Goal: Communication & Community: Share content

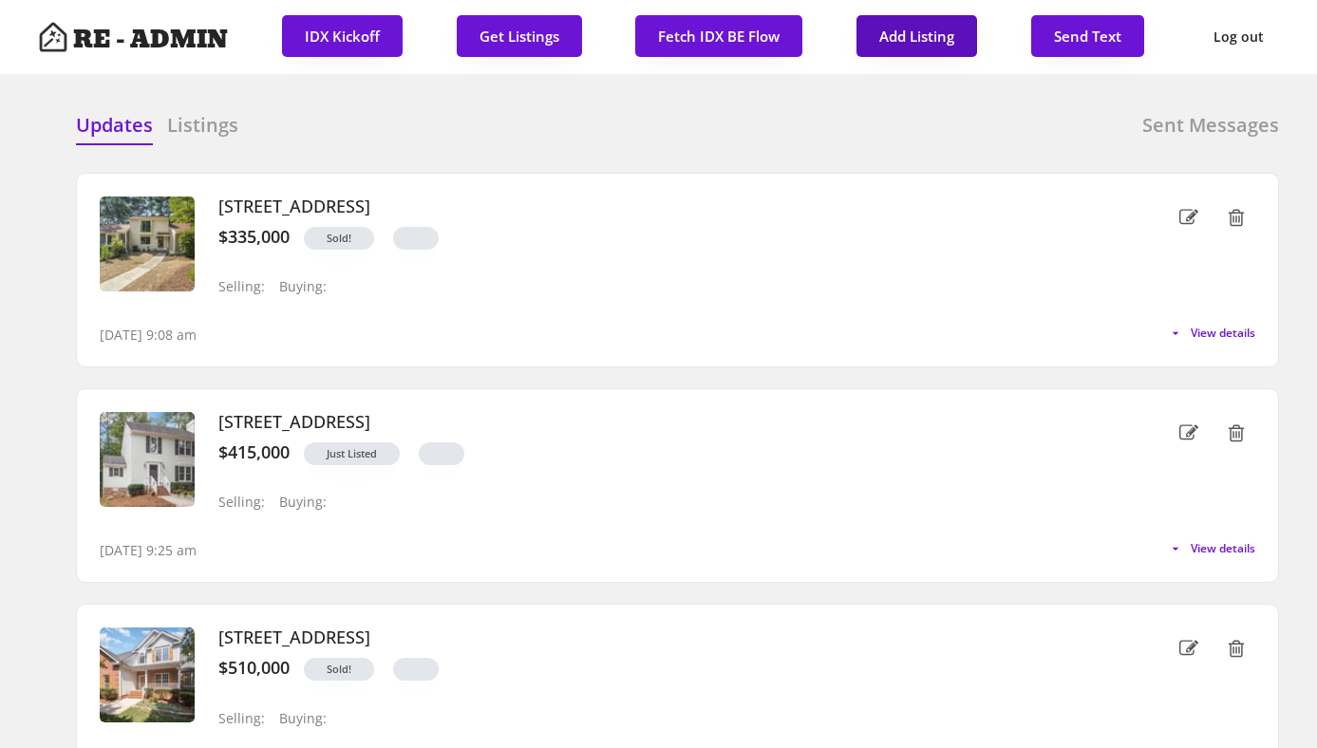
select select ""1348695171700984260__LOOKUP__1743599703321x142788062077753970""
click at [1090, 37] on button "Send Text" at bounding box center [1088, 36] width 113 height 42
select select "raleigh"
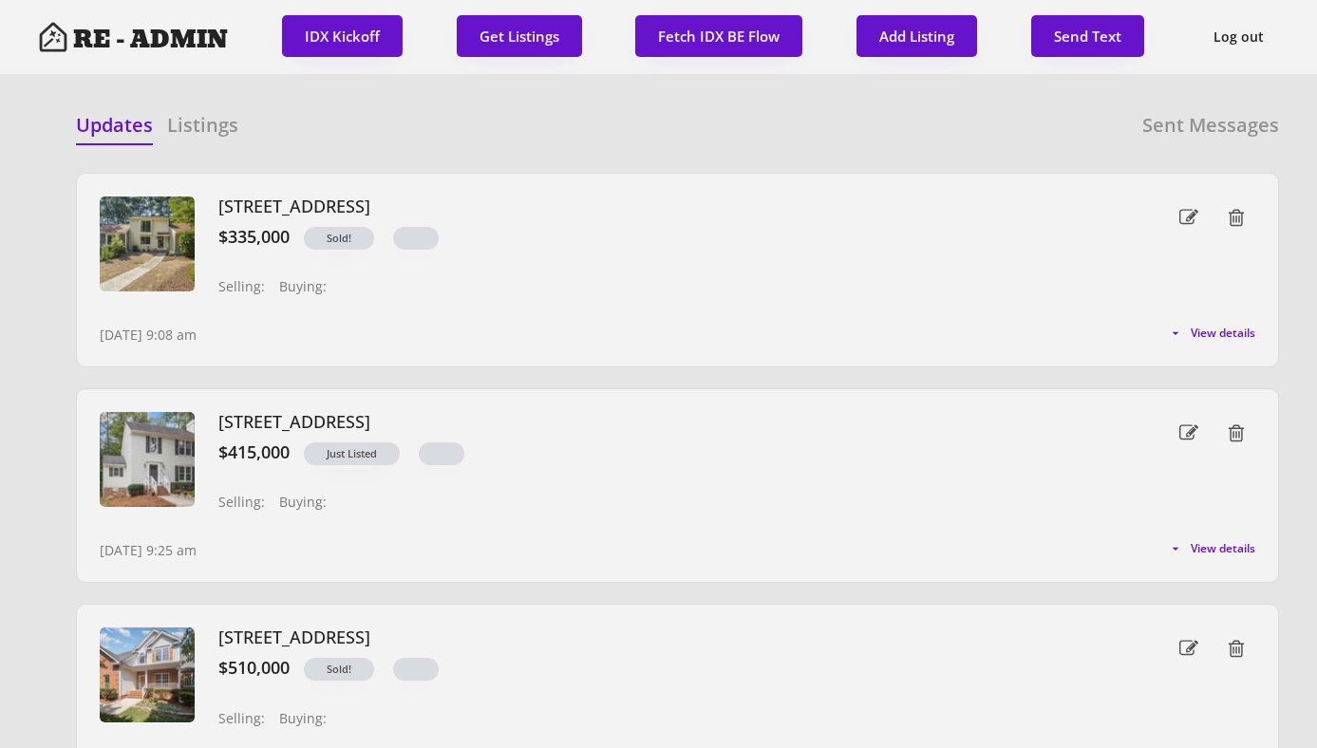
scroll to position [48, 0]
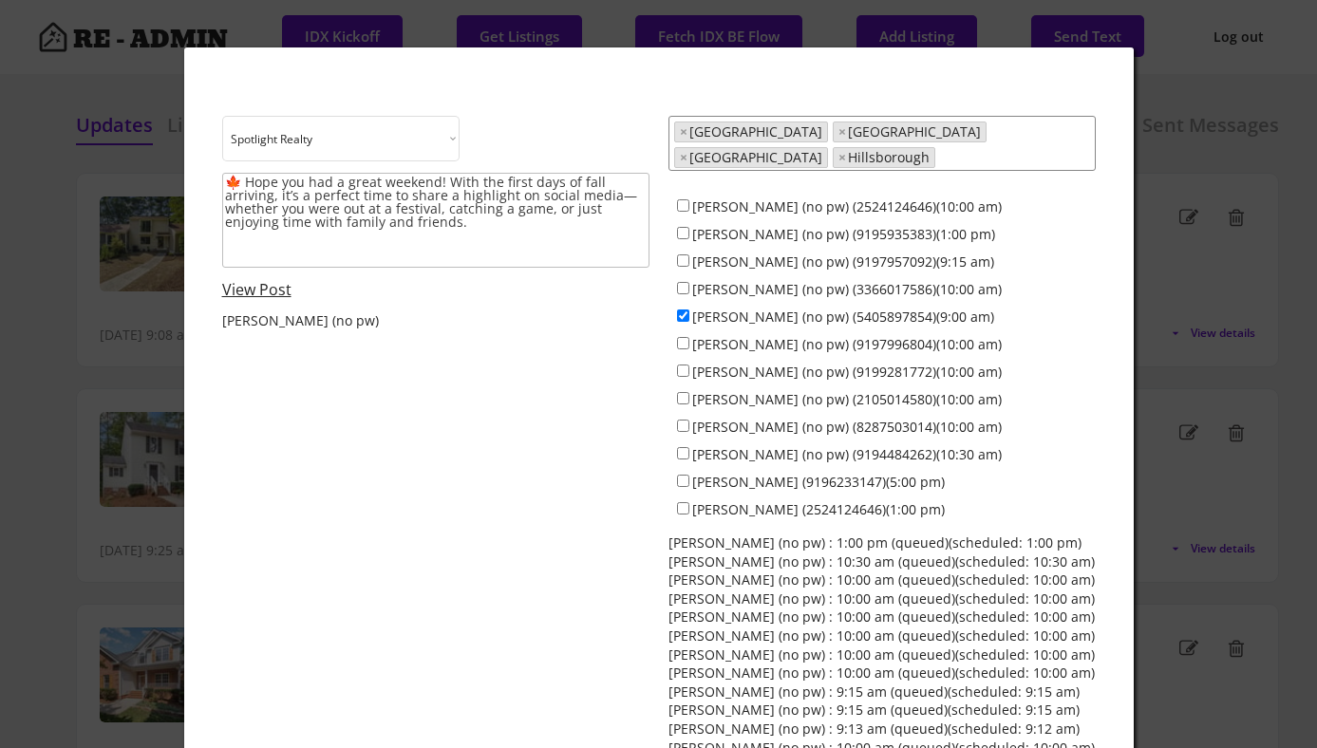
click at [448, 229] on textarea "🍁 Hope you had a great weekend! With the first days of fall arriving, it’s a pe…" at bounding box center [435, 220] width 427 height 95
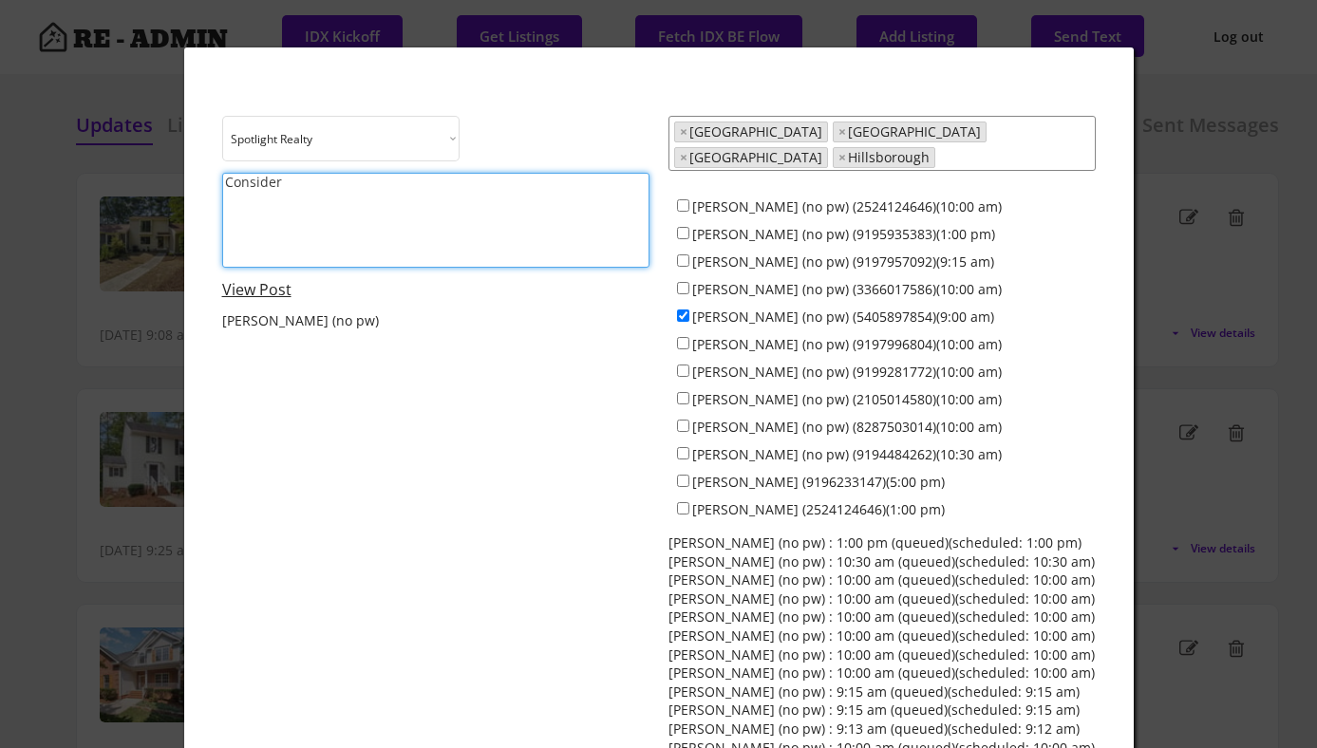
type textarea "Consider"
click at [685, 310] on input "[PERSON_NAME] (no pw) (5405897854)(9:00 am)" at bounding box center [683, 316] width 12 height 12
checkbox input "false"
click at [425, 197] on textarea "Consider" at bounding box center [435, 220] width 427 height 95
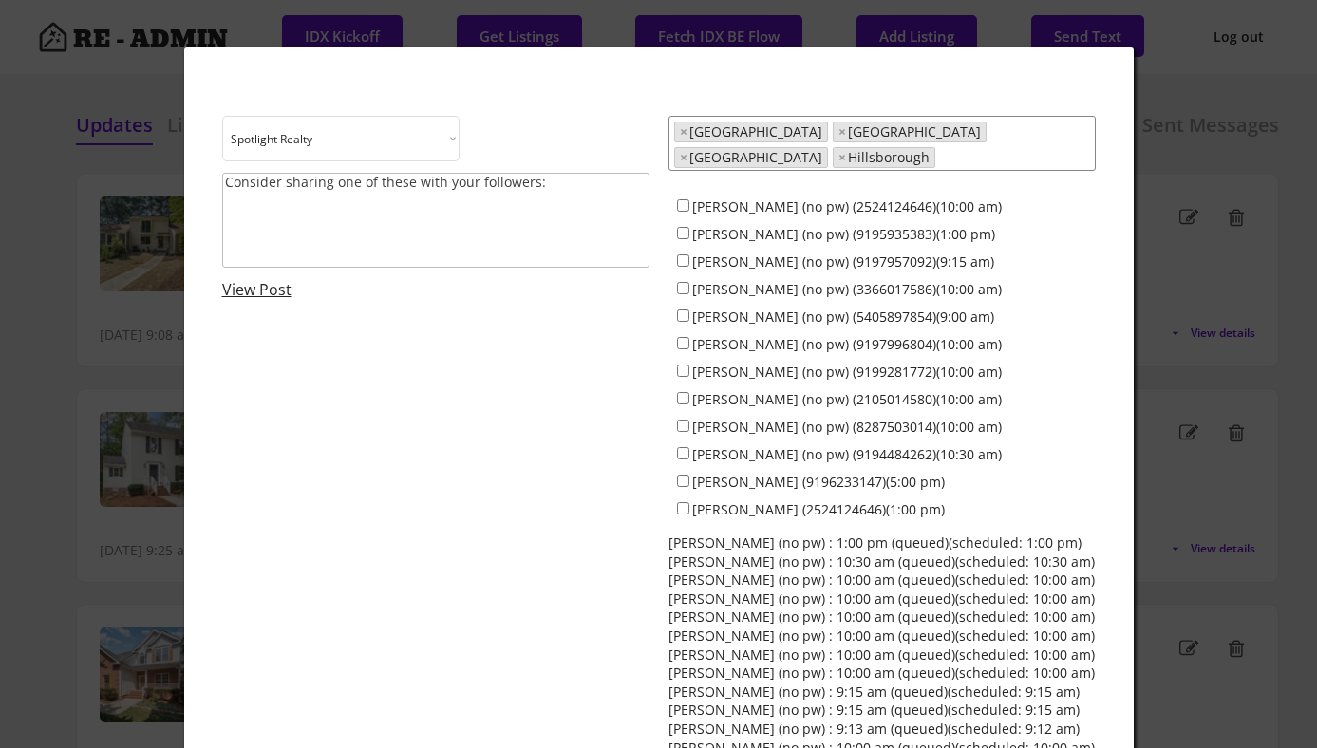
click at [285, 217] on textarea "Consider sharing one of these with your followers:" at bounding box center [435, 220] width 427 height 95
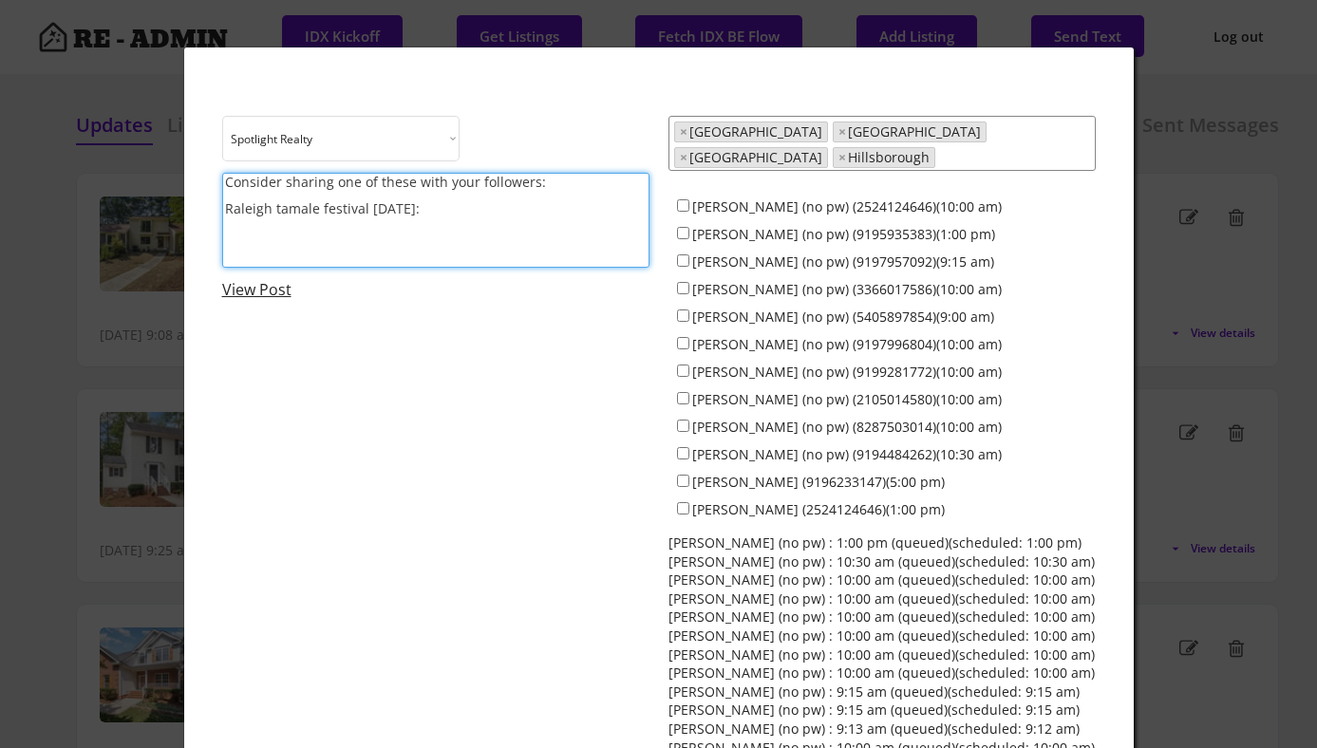
paste textarea "[URL][DOMAIN_NAME]"
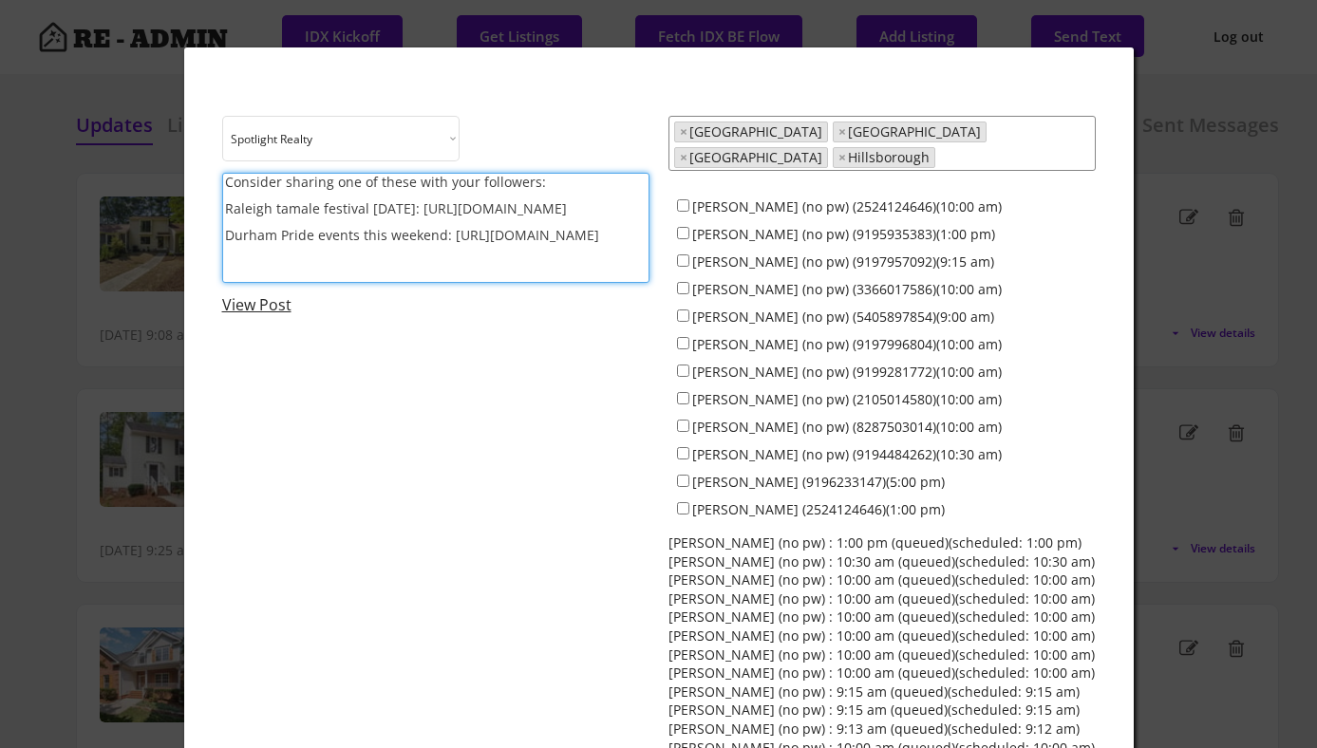
scroll to position [2, 0]
click at [299, 291] on textarea "Consider sharing one of these with your followers: Raleigh tamale festival [DAT…" at bounding box center [435, 234] width 427 height 123
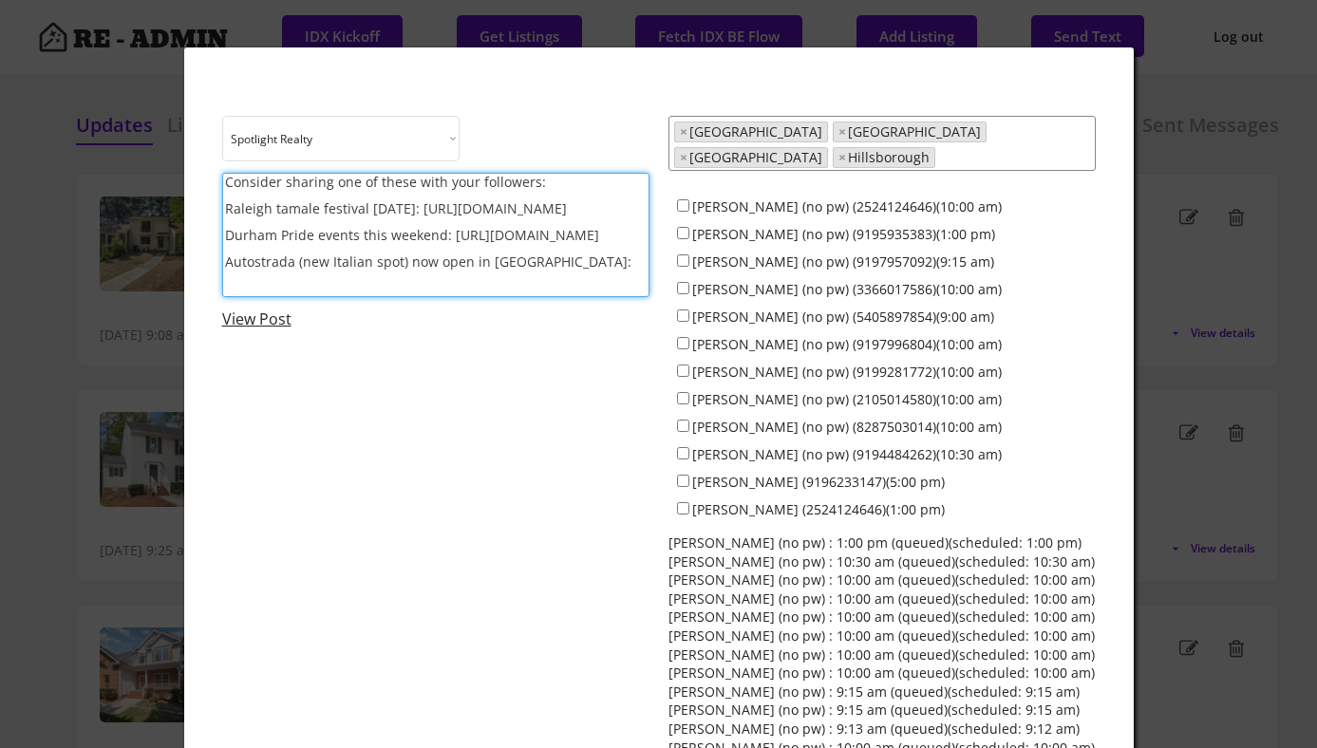
paste textarea "[URL][DOMAIN_NAME]"
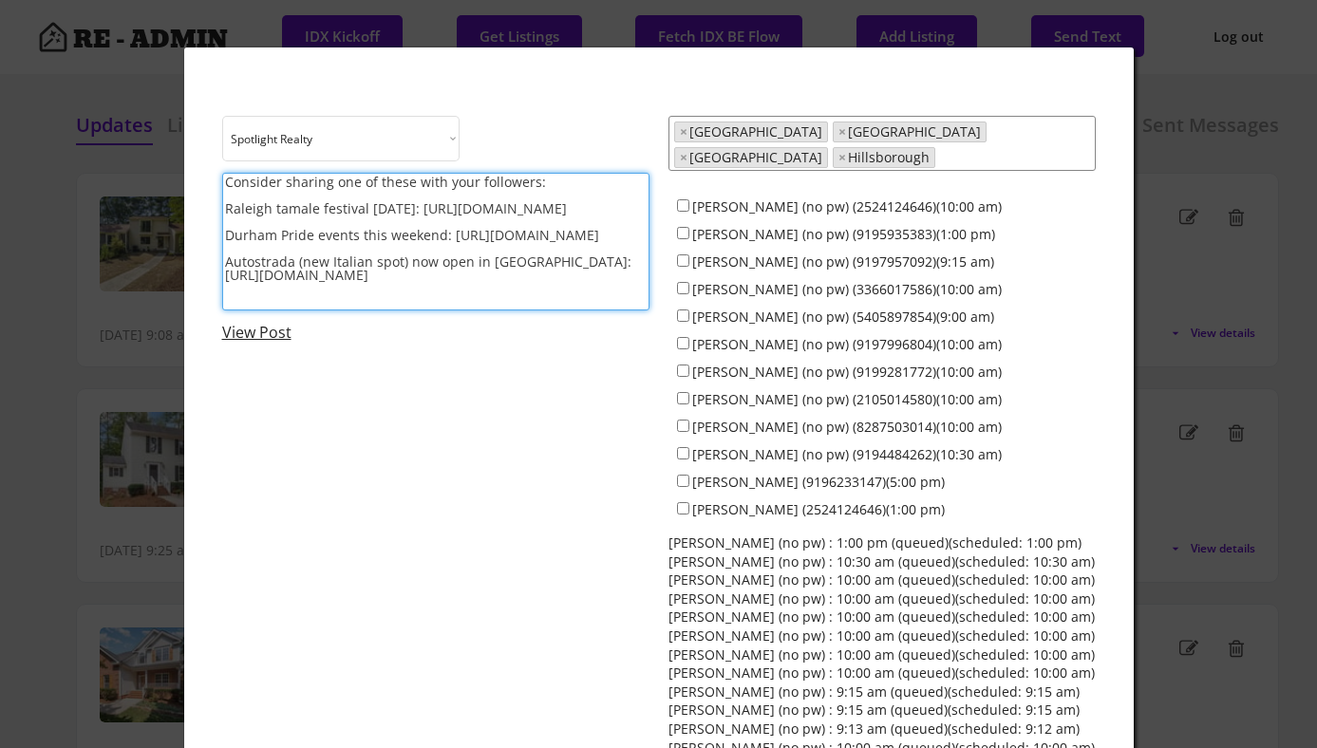
type textarea "Consider sharing one of these with your followers: Raleigh tamale festival [DAT…"
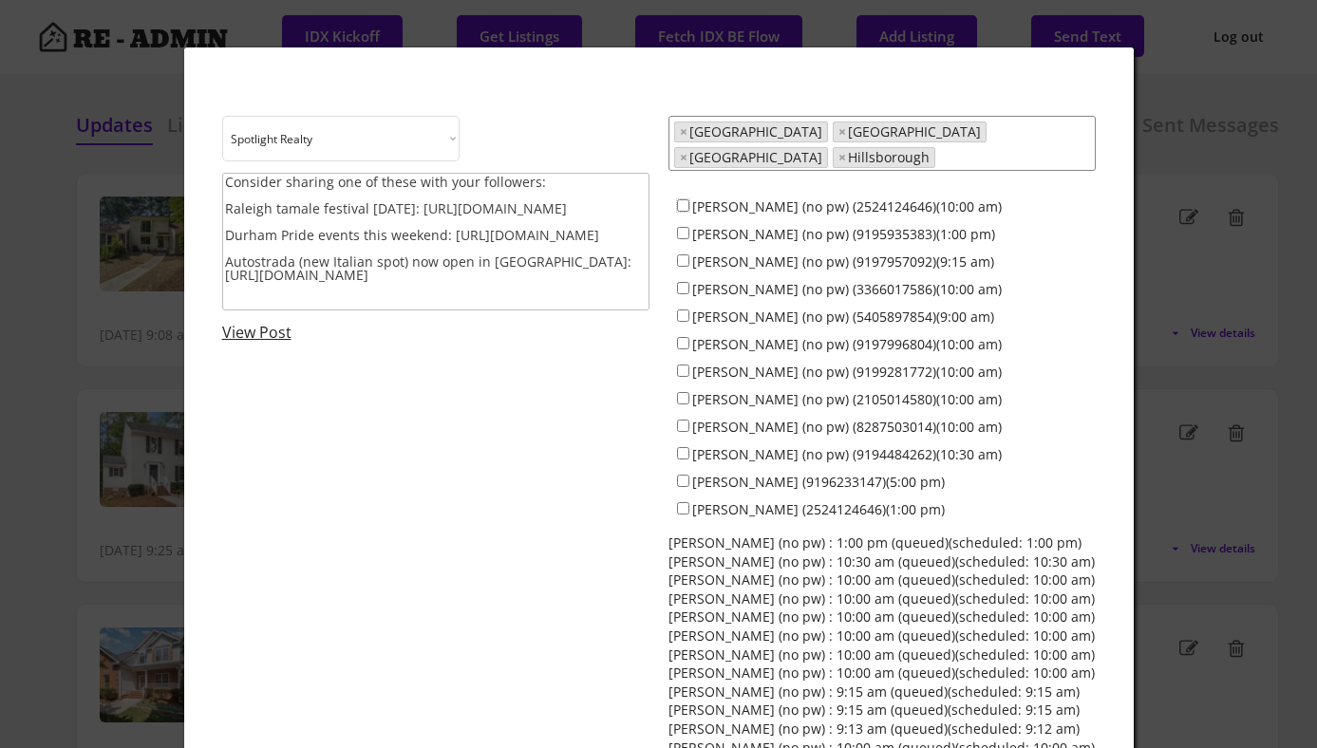
click at [682, 199] on input "[PERSON_NAME] (no pw) (2524124646)(10:00 am)" at bounding box center [683, 205] width 12 height 12
checkbox input "true"
click at [682, 227] on input "[PERSON_NAME] (no pw) (9195935383)(1:00 pm)" at bounding box center [683, 233] width 12 height 12
checkbox input "true"
click at [682, 255] on input "[PERSON_NAME] (no pw) (9197957092)(9:15 am)" at bounding box center [683, 261] width 12 height 12
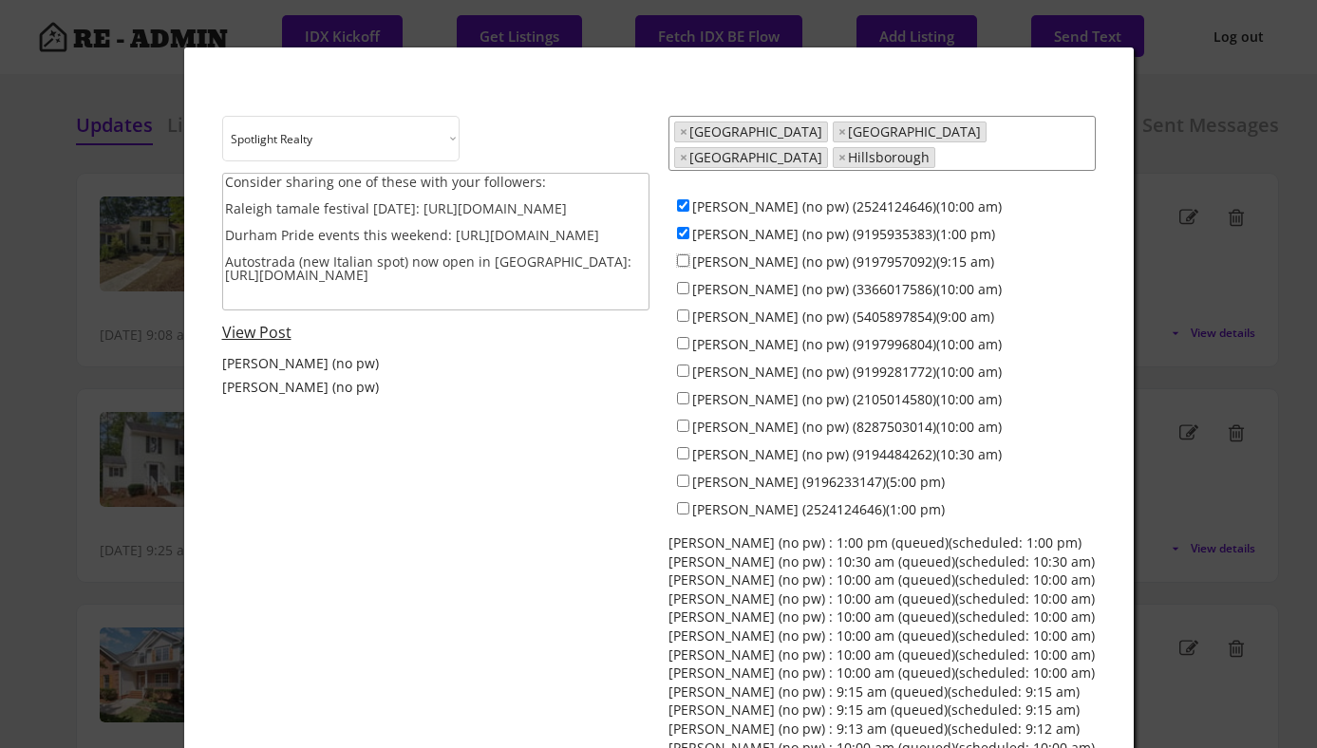
checkbox input "true"
click at [682, 282] on input "[PERSON_NAME] (no pw) (3366017586)(10:00 am)" at bounding box center [683, 288] width 12 height 12
checkbox input "true"
click at [685, 310] on input "[PERSON_NAME] (no pw) (5405897854)(9:00 am)" at bounding box center [683, 316] width 12 height 12
checkbox input "true"
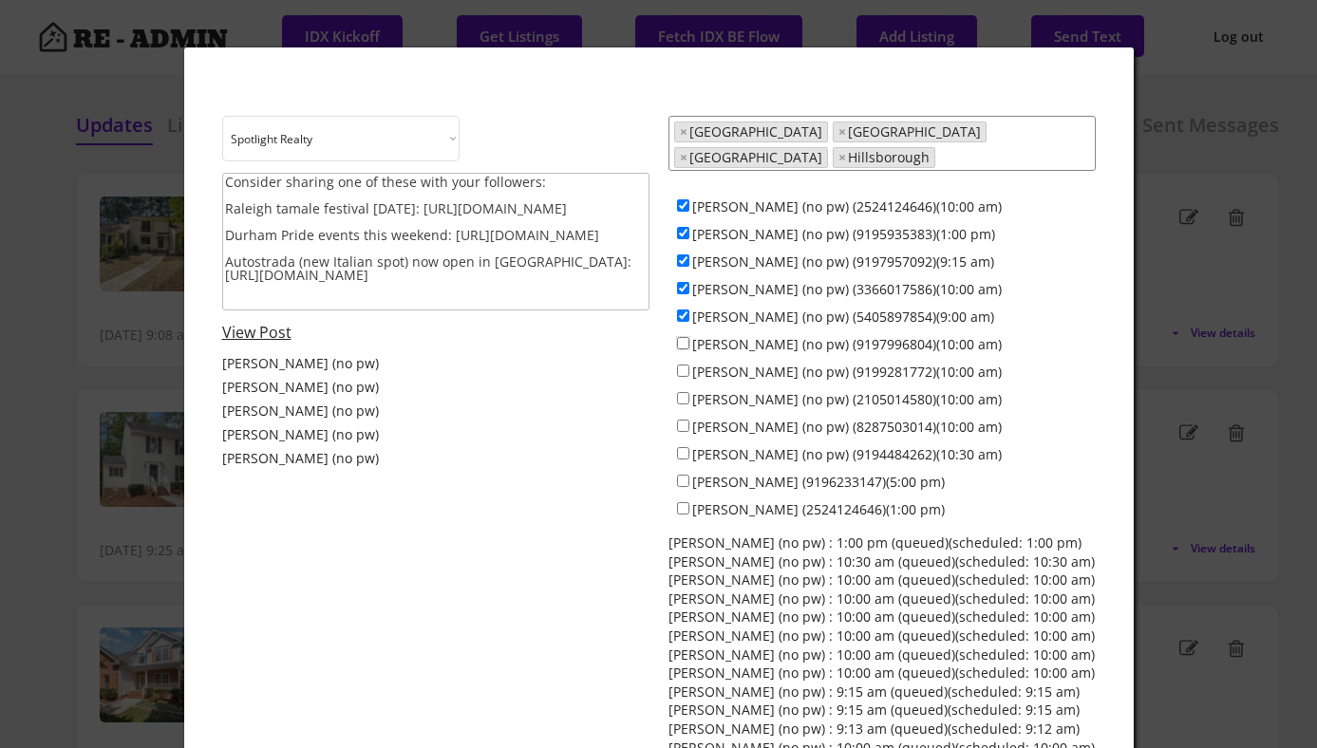
click at [685, 337] on input "[PERSON_NAME] (no pw) (9197996804)(10:00 am)" at bounding box center [683, 343] width 12 height 12
checkbox input "true"
click at [684, 365] on input "[PERSON_NAME] (no pw) (9199281772)(10:00 am)" at bounding box center [683, 371] width 12 height 12
checkbox input "true"
click at [681, 392] on input "[PERSON_NAME] (no pw) (2105014580)(10:00 am)" at bounding box center [683, 398] width 12 height 12
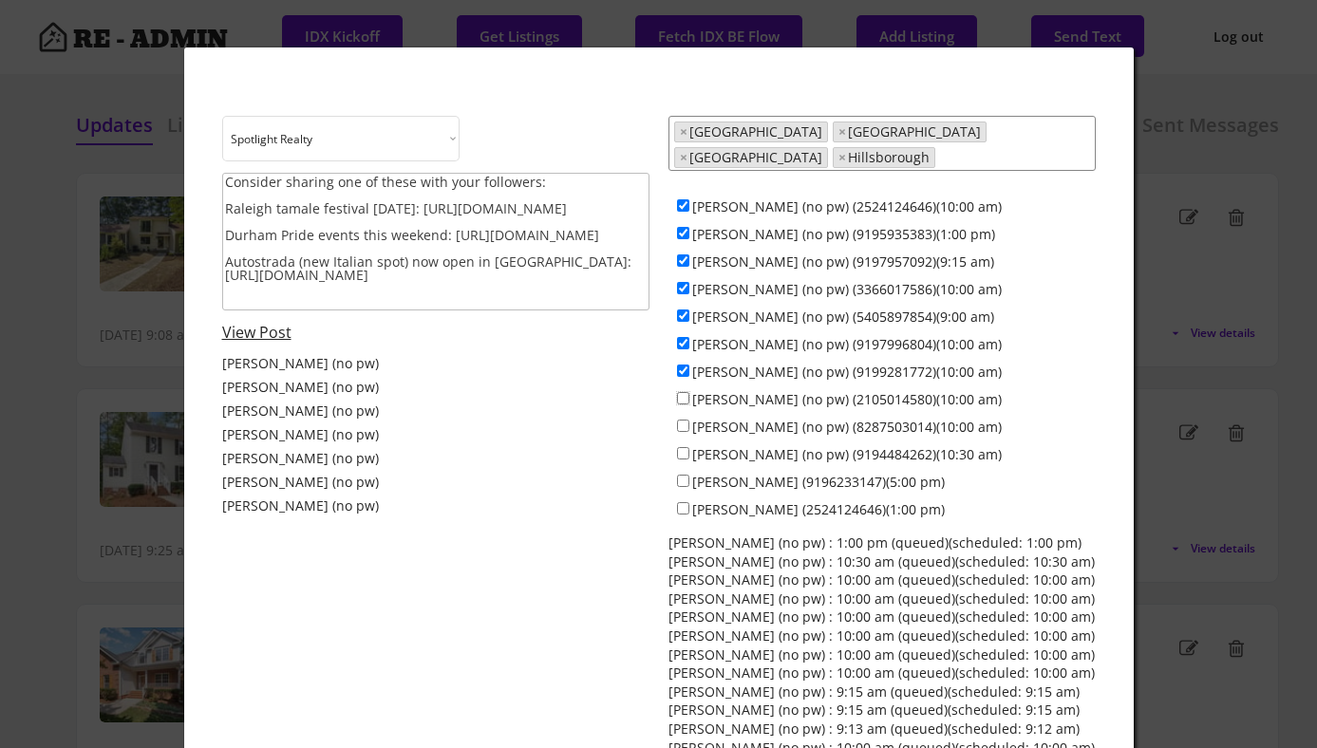
checkbox input "true"
click at [681, 420] on input "[PERSON_NAME] (no pw) (8287503014)(10:00 am)" at bounding box center [683, 426] width 12 height 12
checkbox input "true"
click at [681, 447] on input "[PERSON_NAME] (no pw) (9194484262)(10:30 am)" at bounding box center [683, 453] width 12 height 12
checkbox input "true"
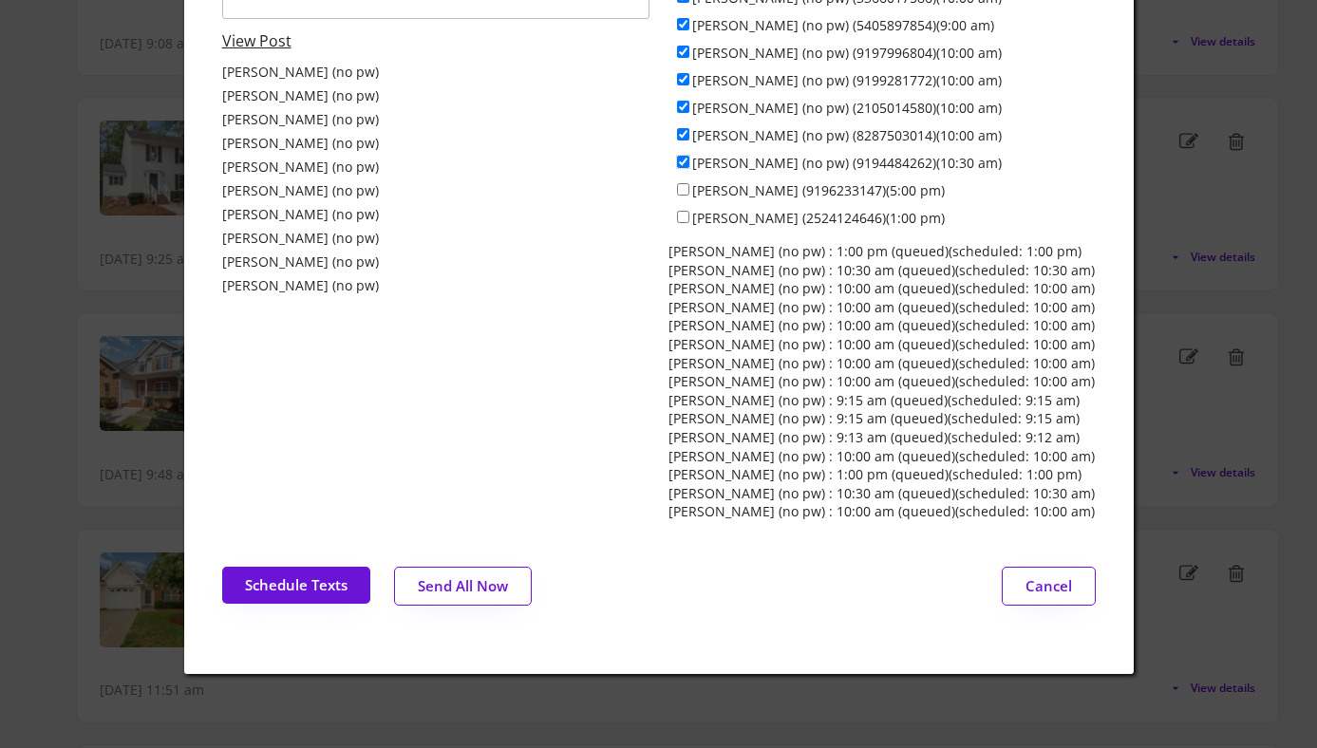
scroll to position [295, 0]
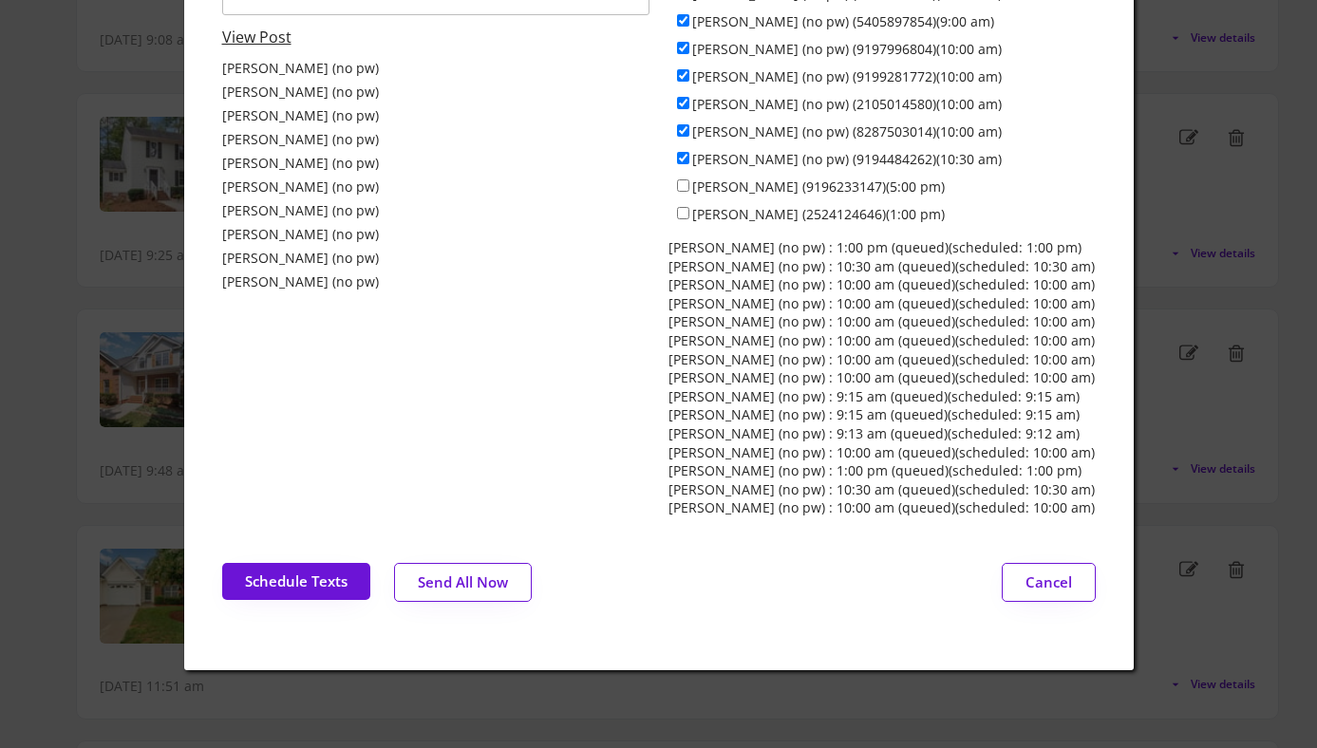
click at [449, 567] on button "Send All Now" at bounding box center [463, 582] width 138 height 39
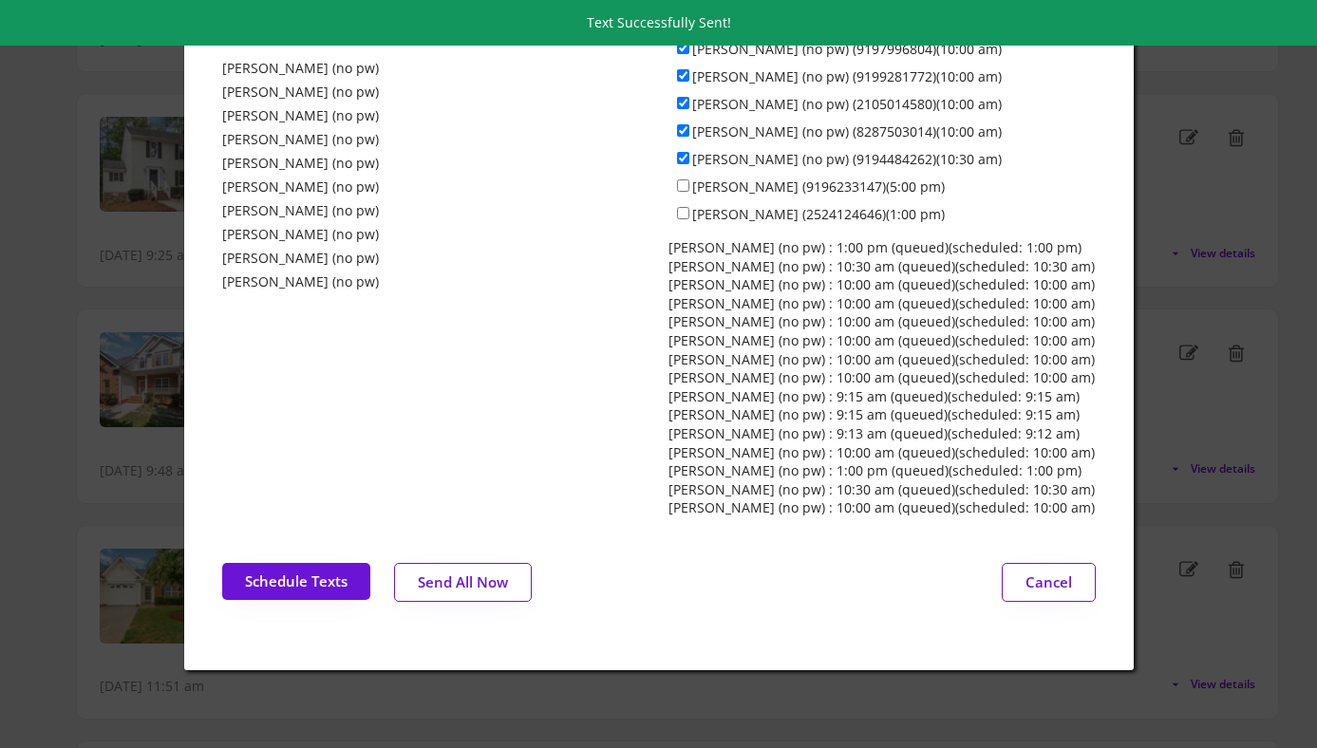
click at [66, 167] on div at bounding box center [658, 374] width 1317 height 748
